Goal: Navigation & Orientation: Go to known website

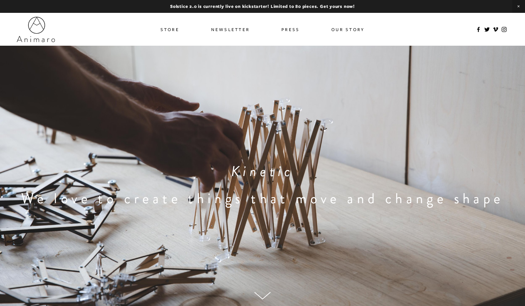
click at [351, 29] on link "Our Story" at bounding box center [348, 29] width 33 height 10
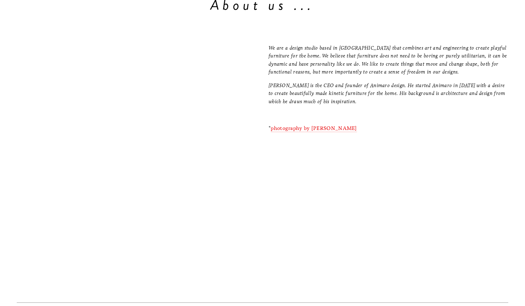
scroll to position [1004, 0]
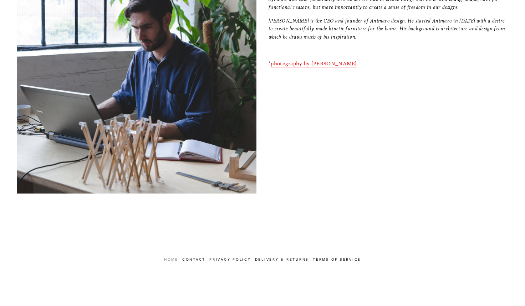
click at [173, 260] on link "Home" at bounding box center [173, 259] width 18 height 8
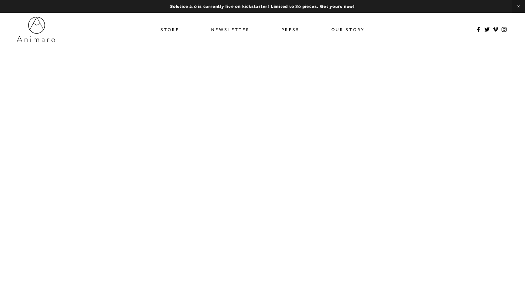
click at [170, 30] on link "Store" at bounding box center [170, 29] width 19 height 10
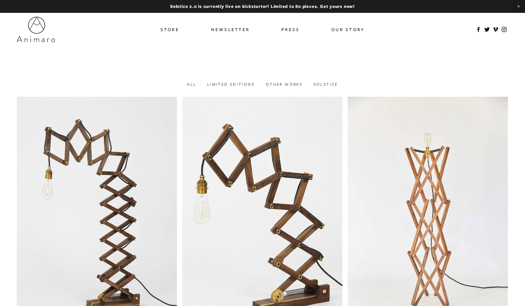
click at [41, 26] on img at bounding box center [36, 29] width 38 height 25
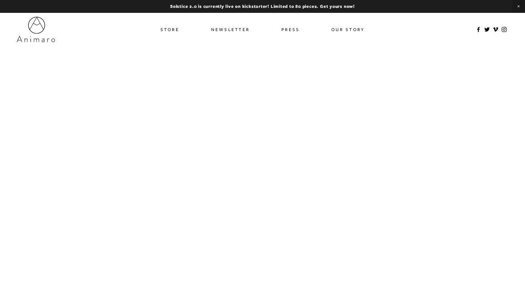
click at [290, 6] on link at bounding box center [262, 6] width 525 height 13
